Goal: Check status: Check status

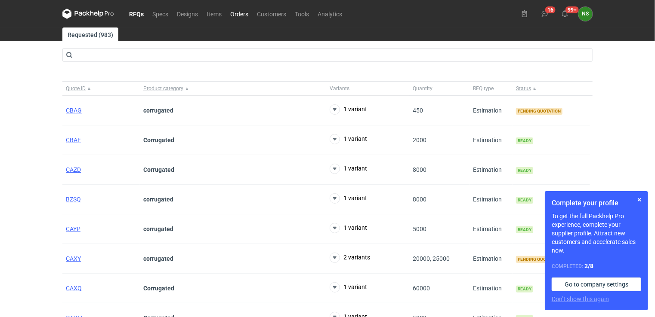
click at [234, 14] on link "Orders" at bounding box center [239, 14] width 27 height 10
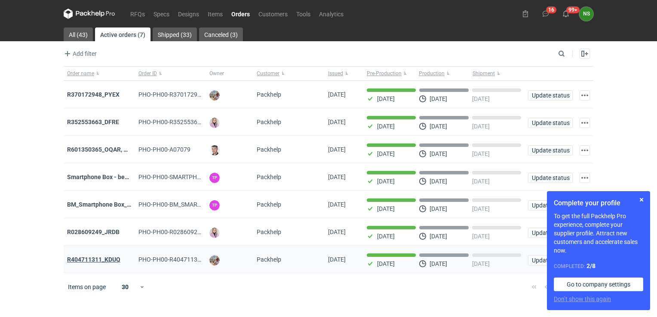
click at [93, 257] on strong "R404711311_KDUQ" at bounding box center [93, 259] width 53 height 7
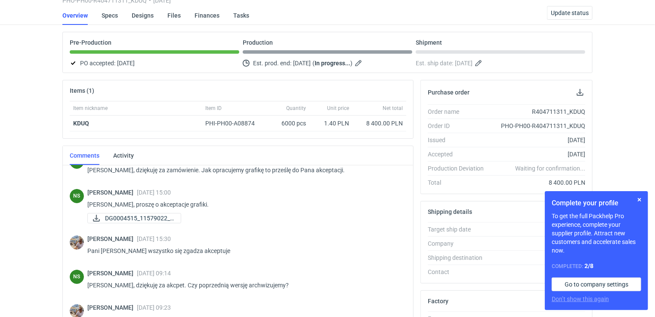
scroll to position [5, 0]
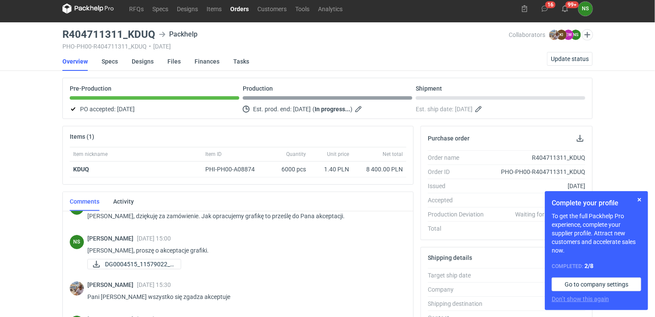
click at [230, 9] on link "Orders" at bounding box center [239, 8] width 27 height 10
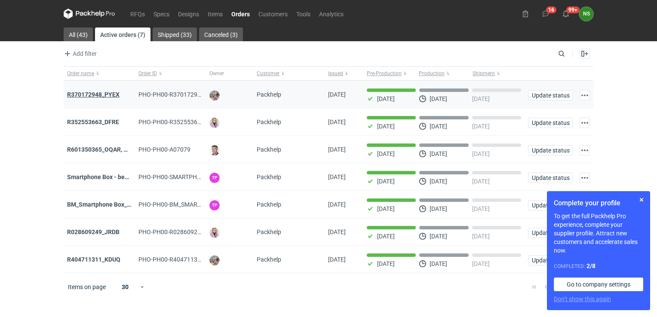
click at [105, 91] on strong "R370172948_PYEX" at bounding box center [93, 94] width 52 height 7
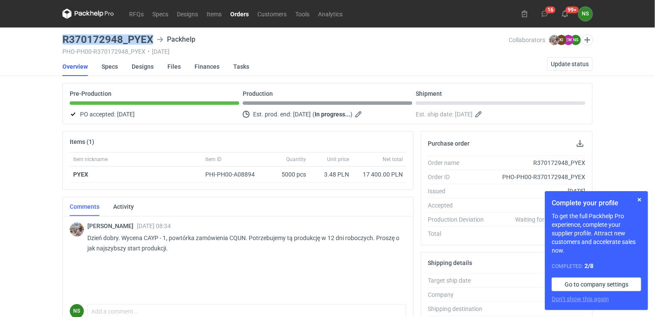
drag, startPoint x: 153, startPoint y: 35, endPoint x: 61, endPoint y: 35, distance: 92.0
click at [61, 35] on main "R370172948_PYEX Packhelp PHO-PH00-R370172948_PYEX • [DATE] Collaborators [PERSO…" at bounding box center [327, 290] width 537 height 525
copy h3 "R370172948_PYEX"
click at [243, 11] on link "Orders" at bounding box center [239, 14] width 27 height 10
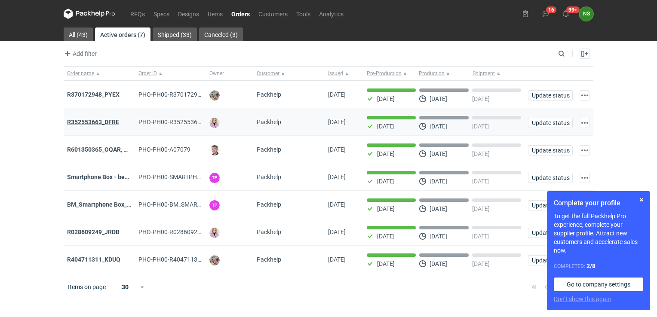
click at [106, 121] on strong "R352553663_DFRE" at bounding box center [93, 122] width 52 height 7
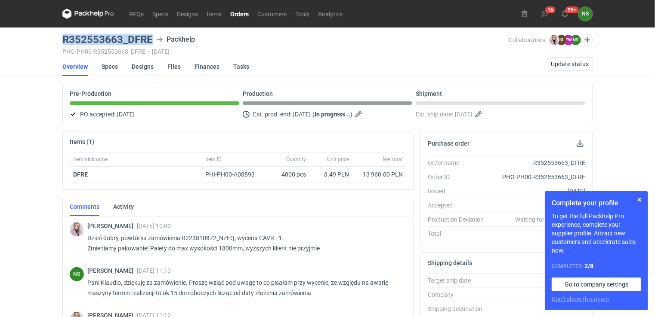
drag, startPoint x: 139, startPoint y: 38, endPoint x: 62, endPoint y: 41, distance: 77.9
click at [62, 41] on main "R352553663_DFRE Packhelp PHO-PH00-R352553663_DFRE • [DATE] Collaborators [PERSO…" at bounding box center [327, 290] width 537 height 525
copy h3 "R352553663_DFRE"
